Goal: Information Seeking & Learning: Understand process/instructions

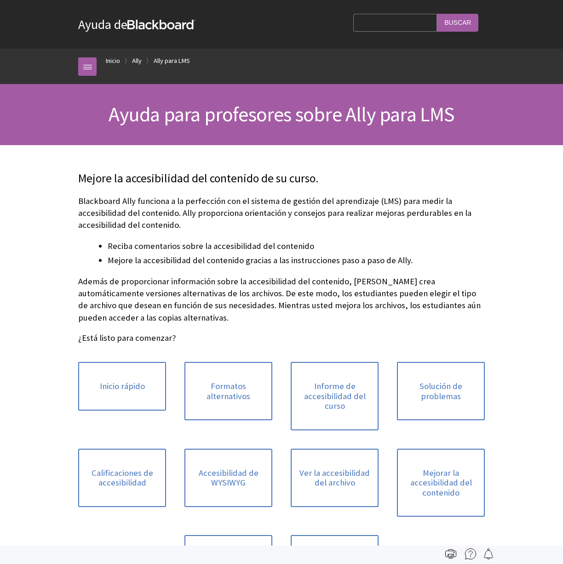
scroll to position [57, 0]
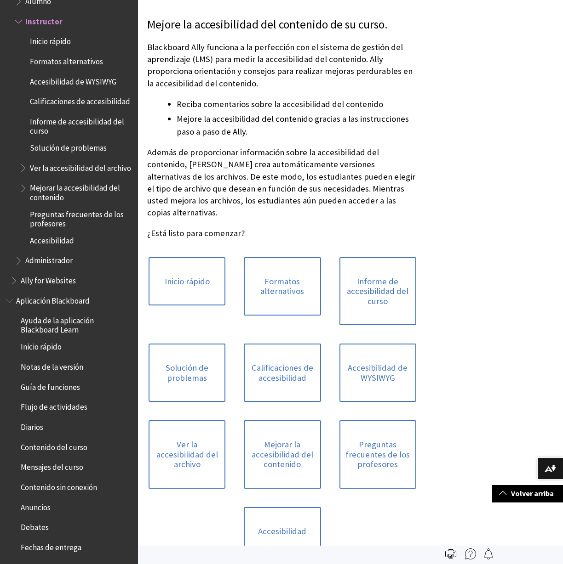
scroll to position [154, 0]
click at [183, 271] on link "Inicio rápido" at bounding box center [186, 282] width 77 height 49
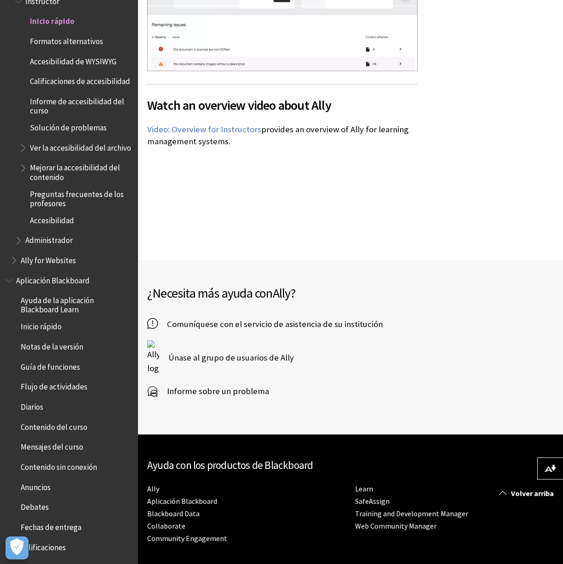
scroll to position [1831, 0]
